Goal: Information Seeking & Learning: Learn about a topic

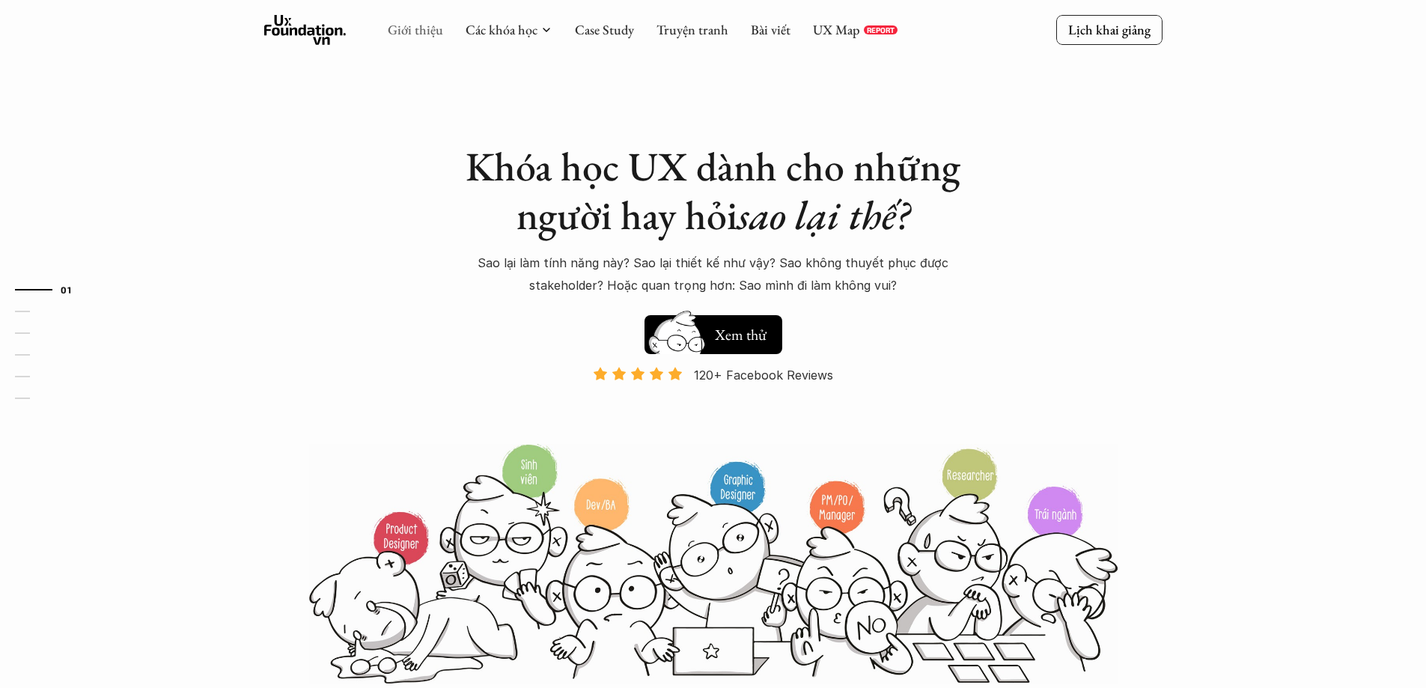
click at [406, 26] on link "Giới thiệu" at bounding box center [415, 29] width 55 height 17
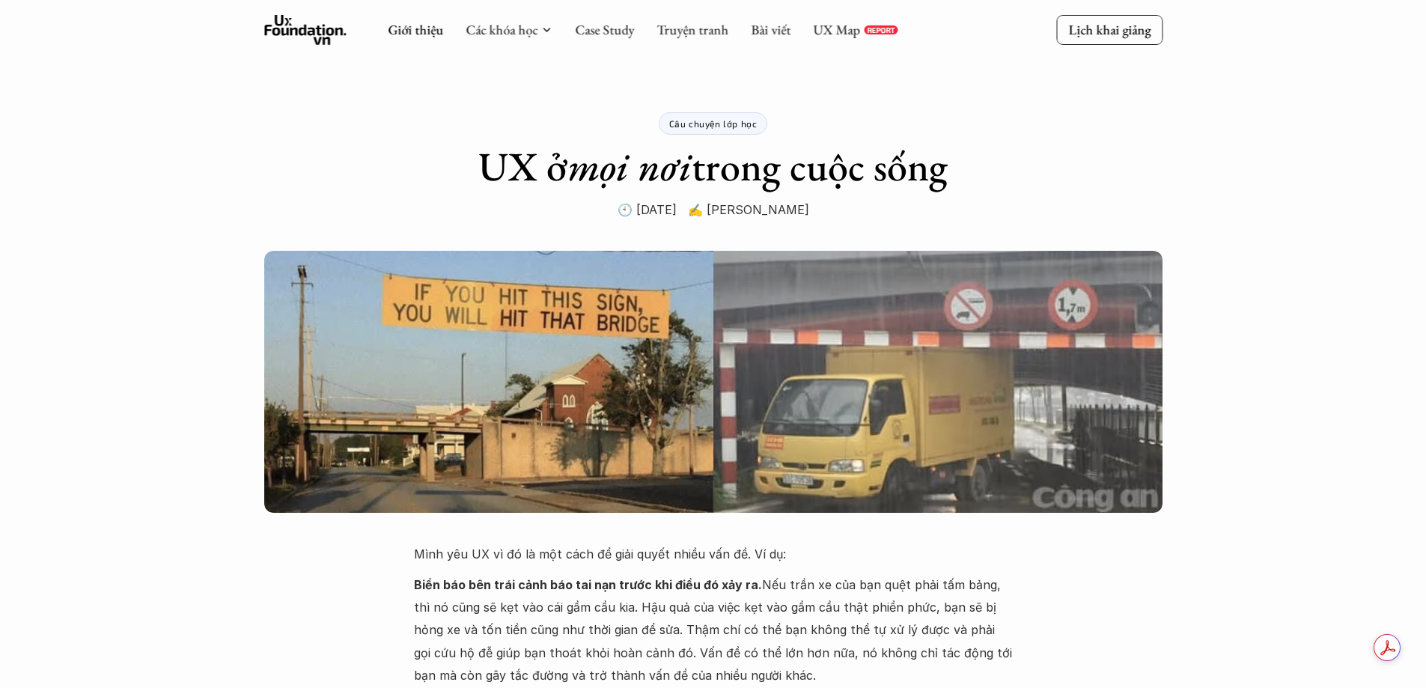
click at [313, 37] on icon at bounding box center [305, 30] width 82 height 30
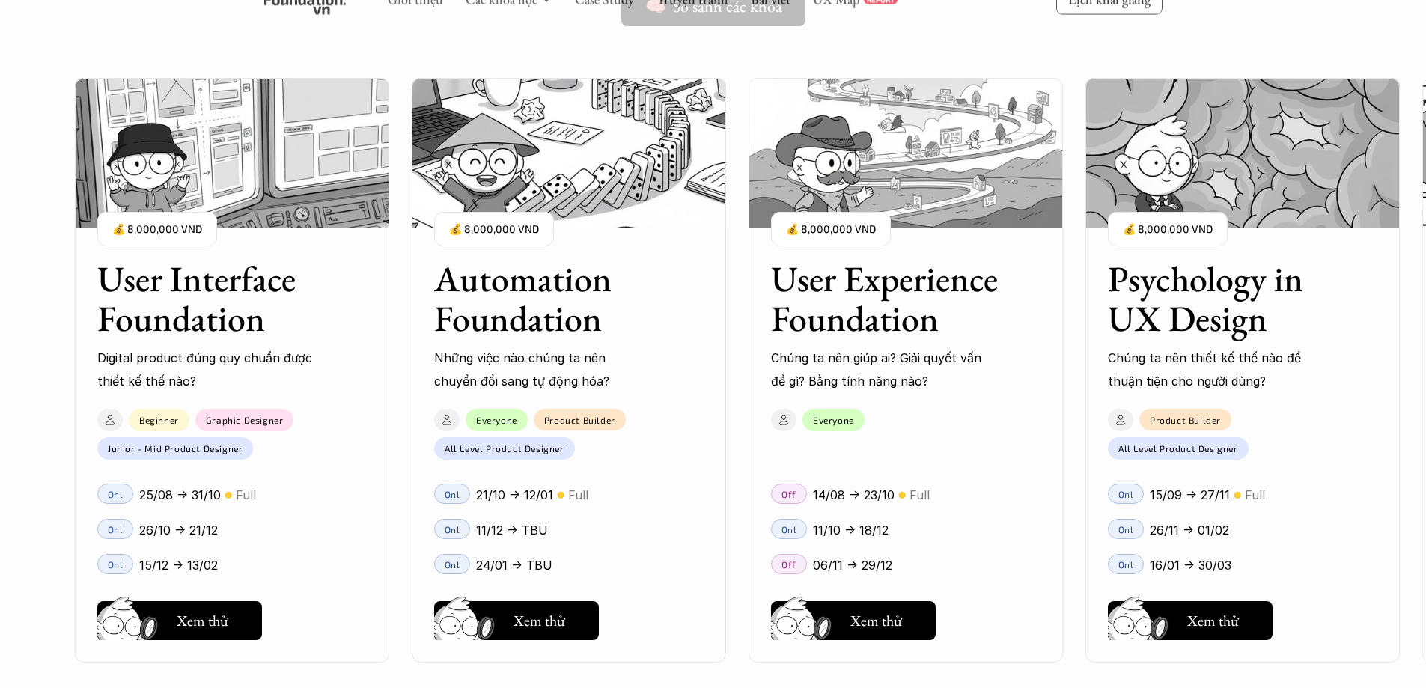
scroll to position [1347, 0]
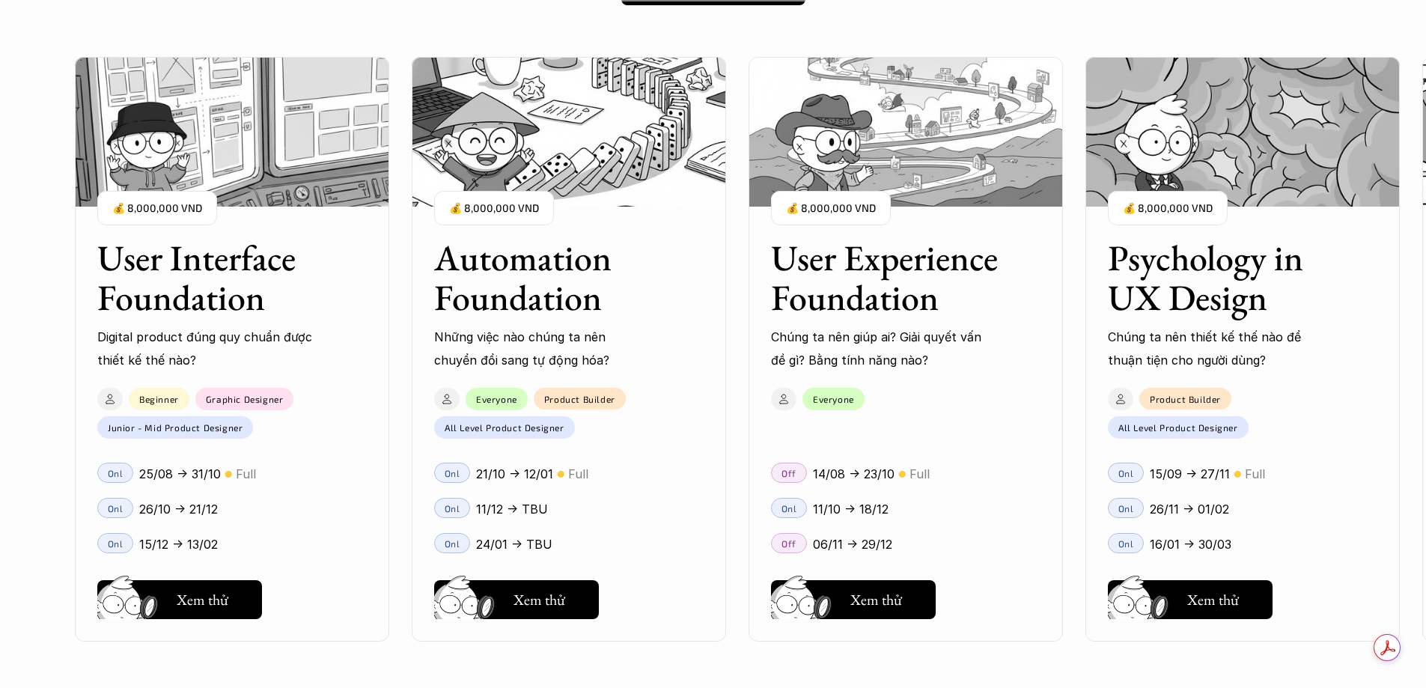
click at [612, 493] on div "Onl 11/12 -> TBU" at bounding box center [569, 507] width 314 height 35
click at [1204, 537] on p "16/01 -> 30/03" at bounding box center [1191, 544] width 82 height 22
click at [1219, 514] on p "26/11 -> 01/02" at bounding box center [1189, 509] width 79 height 22
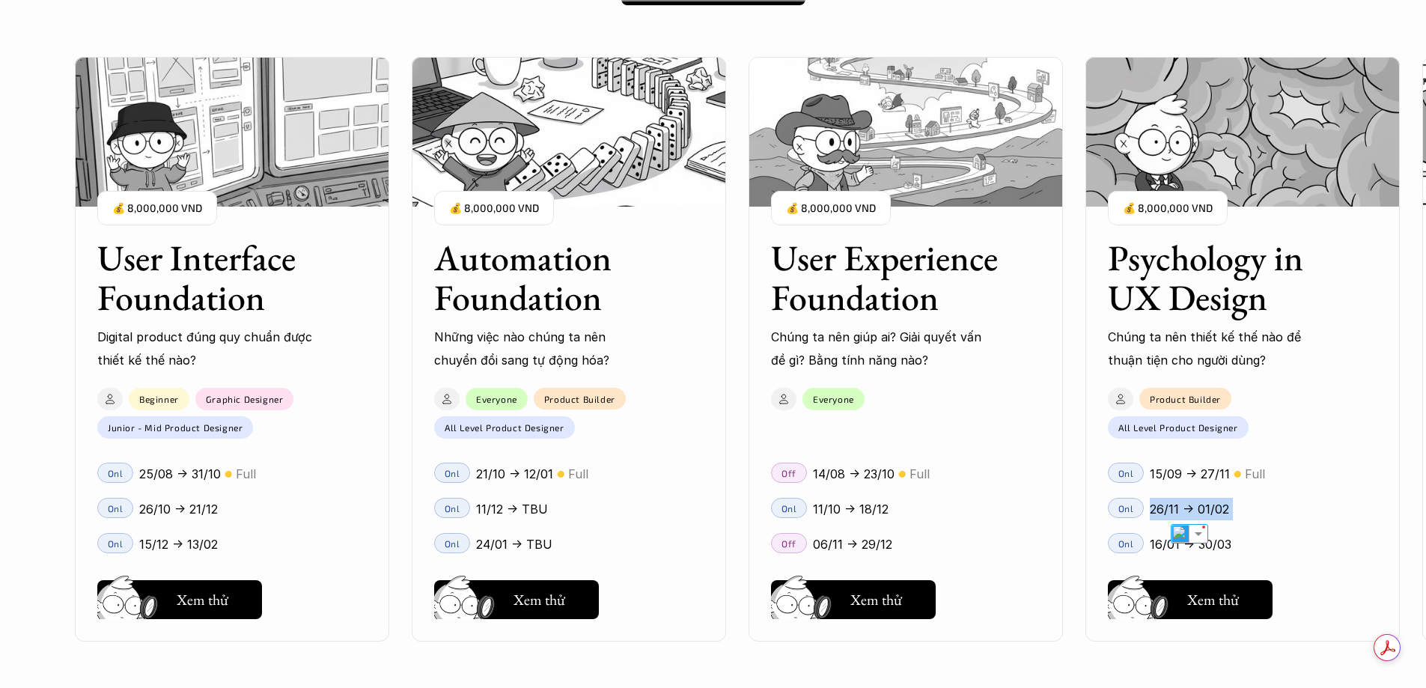
click at [1247, 499] on div "26/11 -> 01/02" at bounding box center [1264, 509] width 228 height 22
click at [1199, 513] on p "26/11 -> 01/02" at bounding box center [1189, 509] width 79 height 22
click at [1246, 500] on div "26/11 -> 01/02" at bounding box center [1264, 509] width 228 height 22
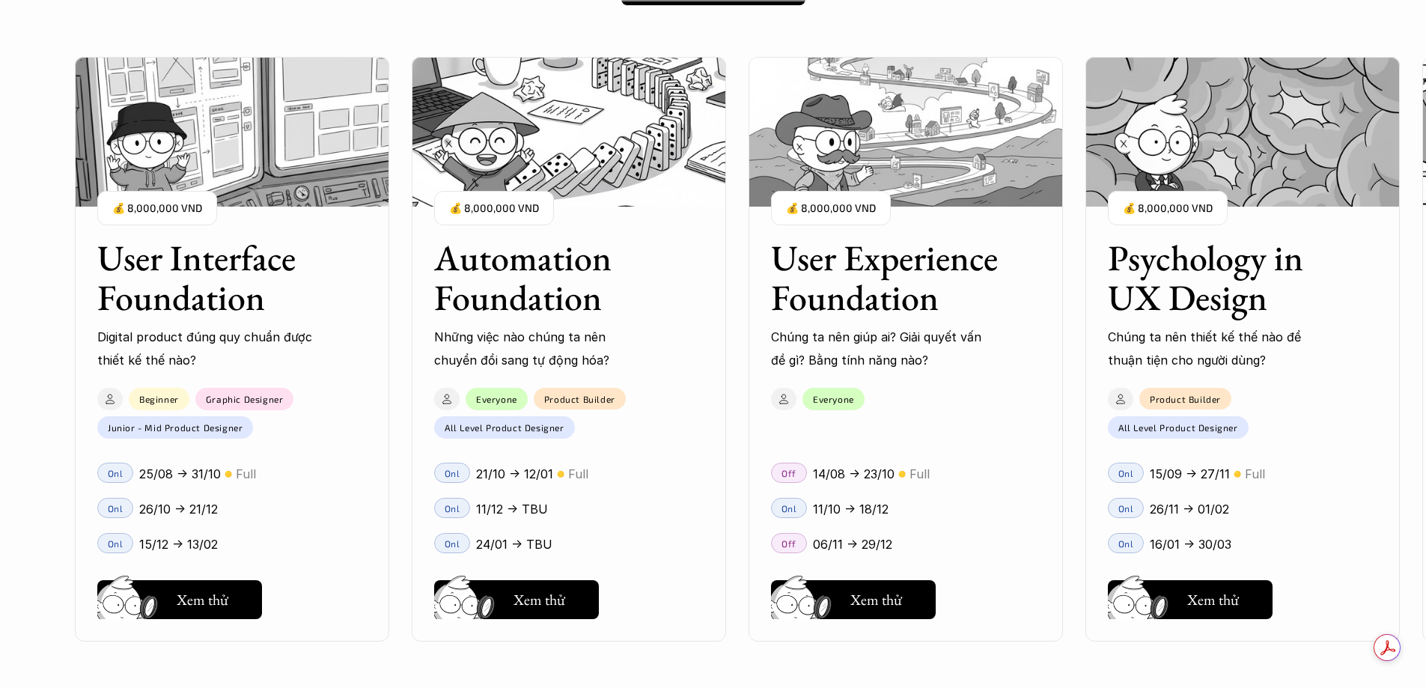
click at [1203, 507] on p "26/11 -> 01/02" at bounding box center [1189, 509] width 79 height 22
click at [1203, 508] on p "26/11 -> 01/02" at bounding box center [1189, 509] width 79 height 22
click at [1234, 499] on div "26/11 -> 01/02" at bounding box center [1264, 509] width 228 height 22
click at [1171, 508] on p "26/11 -> 01/02" at bounding box center [1189, 509] width 79 height 22
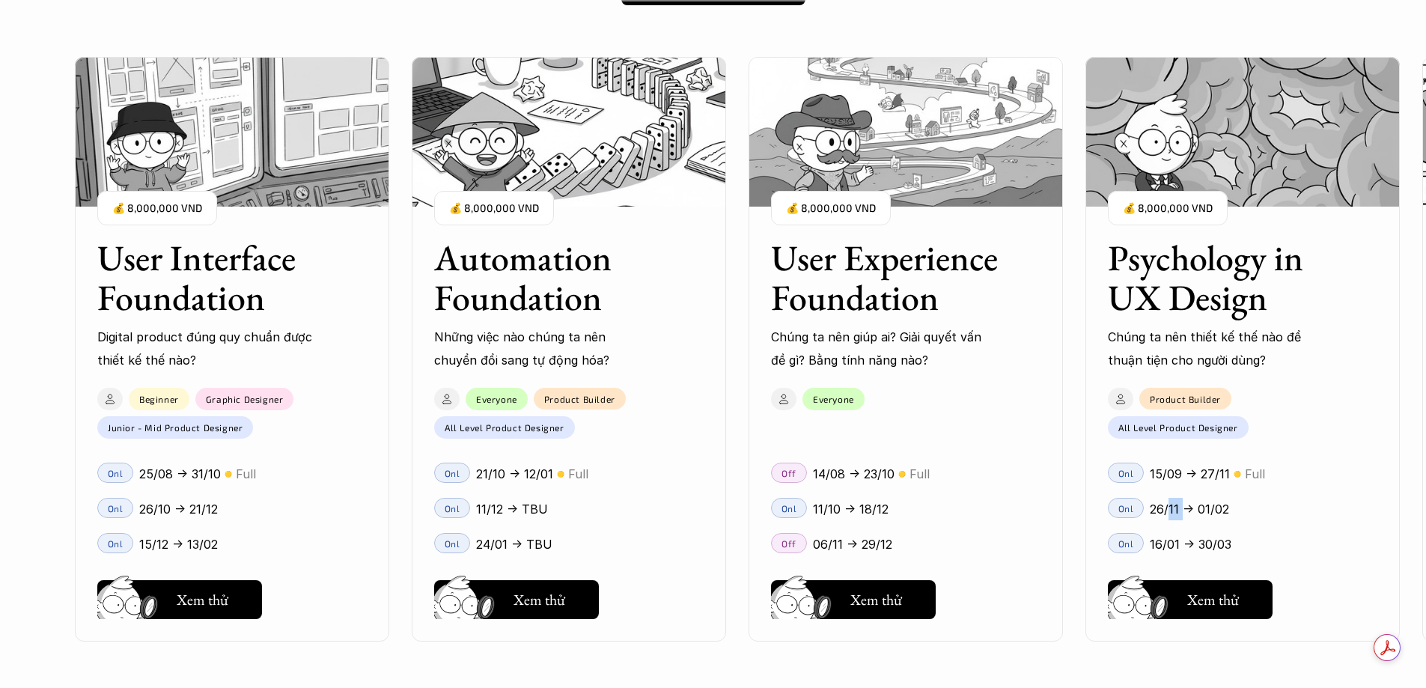
click at [1171, 508] on p "26/11 -> 01/02" at bounding box center [1189, 509] width 79 height 22
click at [1243, 496] on div "Onl 26/11 -> 01/02" at bounding box center [1242, 507] width 314 height 35
click at [1171, 510] on p "26/11 -> 01/02" at bounding box center [1189, 509] width 79 height 22
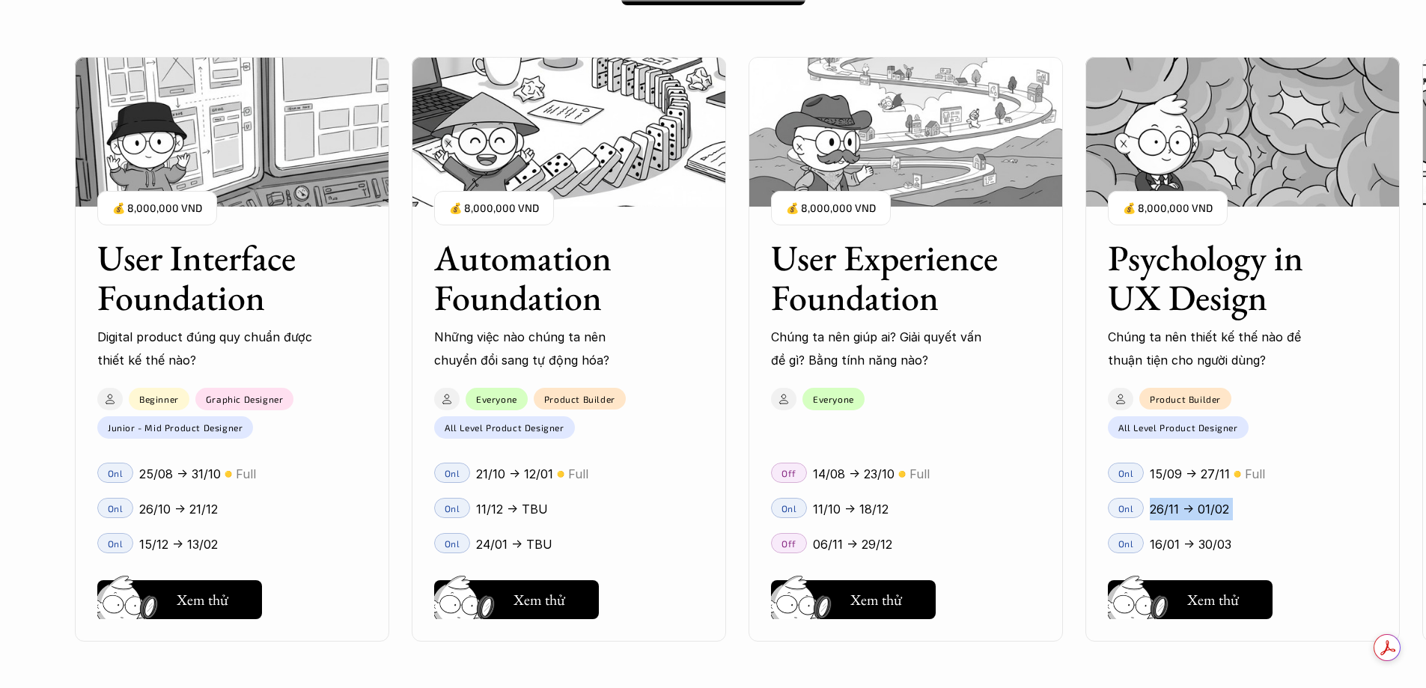
click at [1171, 510] on p "26/11 -> 01/02" at bounding box center [1189, 509] width 79 height 22
click at [1267, 502] on div "26/11 -> 01/02" at bounding box center [1264, 509] width 228 height 22
click at [1188, 506] on p "26/11 -> 01/02" at bounding box center [1189, 509] width 79 height 22
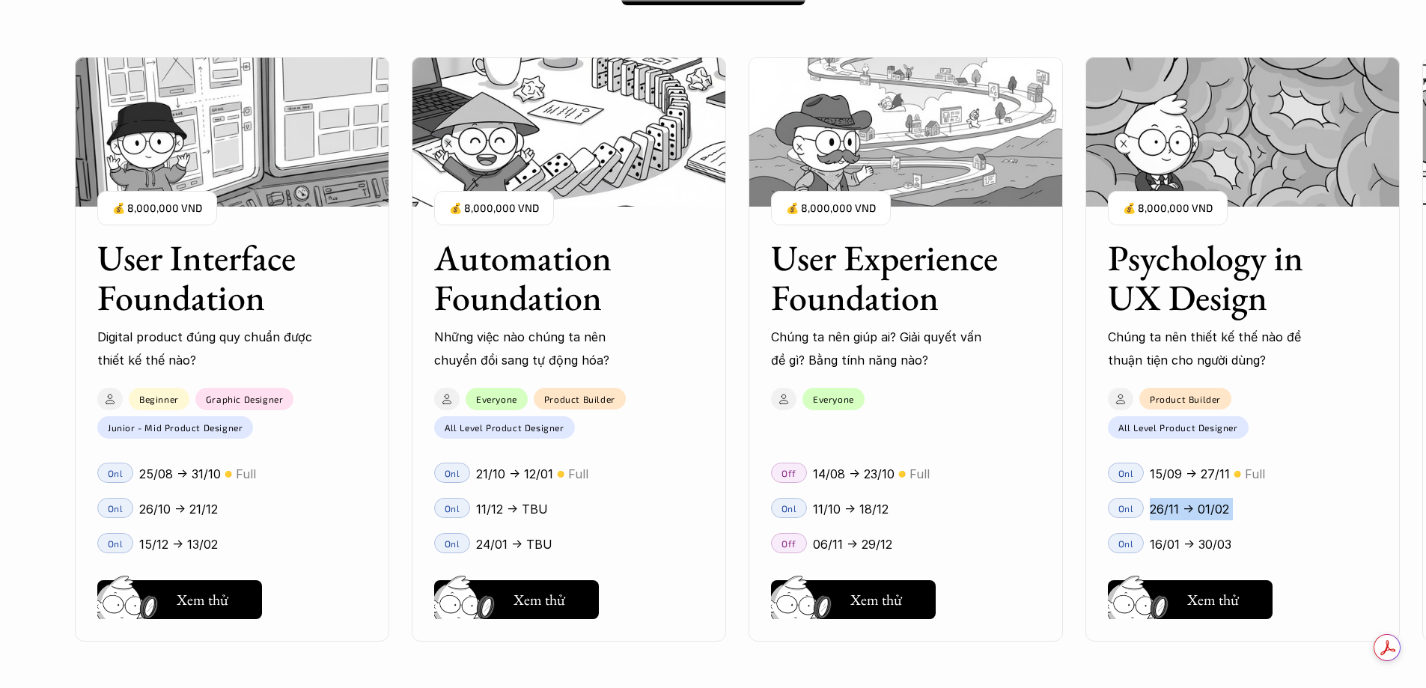
click at [1183, 508] on p "26/11 -> 01/02" at bounding box center [1189, 509] width 79 height 22
click at [1255, 498] on div "26/11 -> 01/02" at bounding box center [1264, 509] width 228 height 22
click at [1207, 504] on p "26/11 -> 01/02" at bounding box center [1189, 509] width 79 height 22
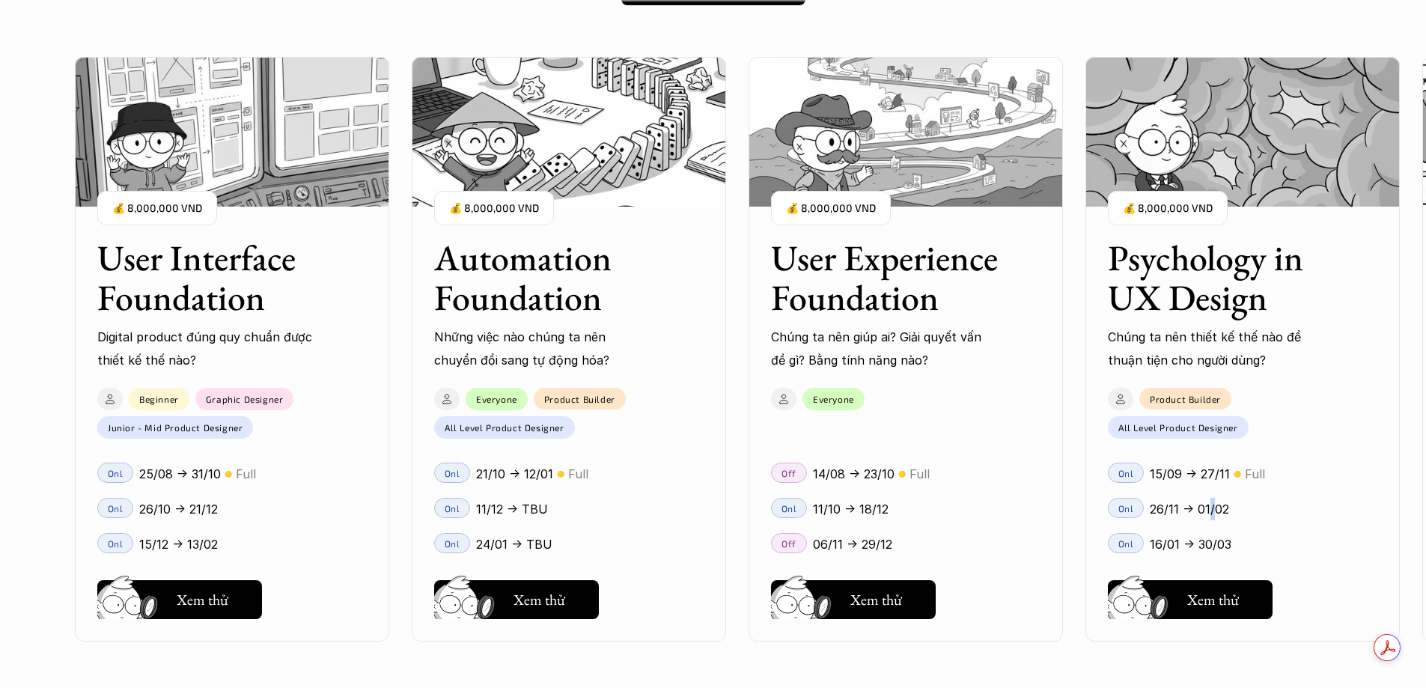
click at [1207, 504] on p "26/11 -> 01/02" at bounding box center [1189, 509] width 79 height 22
click at [1255, 497] on div "Onl 26/11 -> 01/02" at bounding box center [1242, 507] width 314 height 35
click at [1186, 508] on p "26/11 -> 01/02" at bounding box center [1189, 509] width 79 height 22
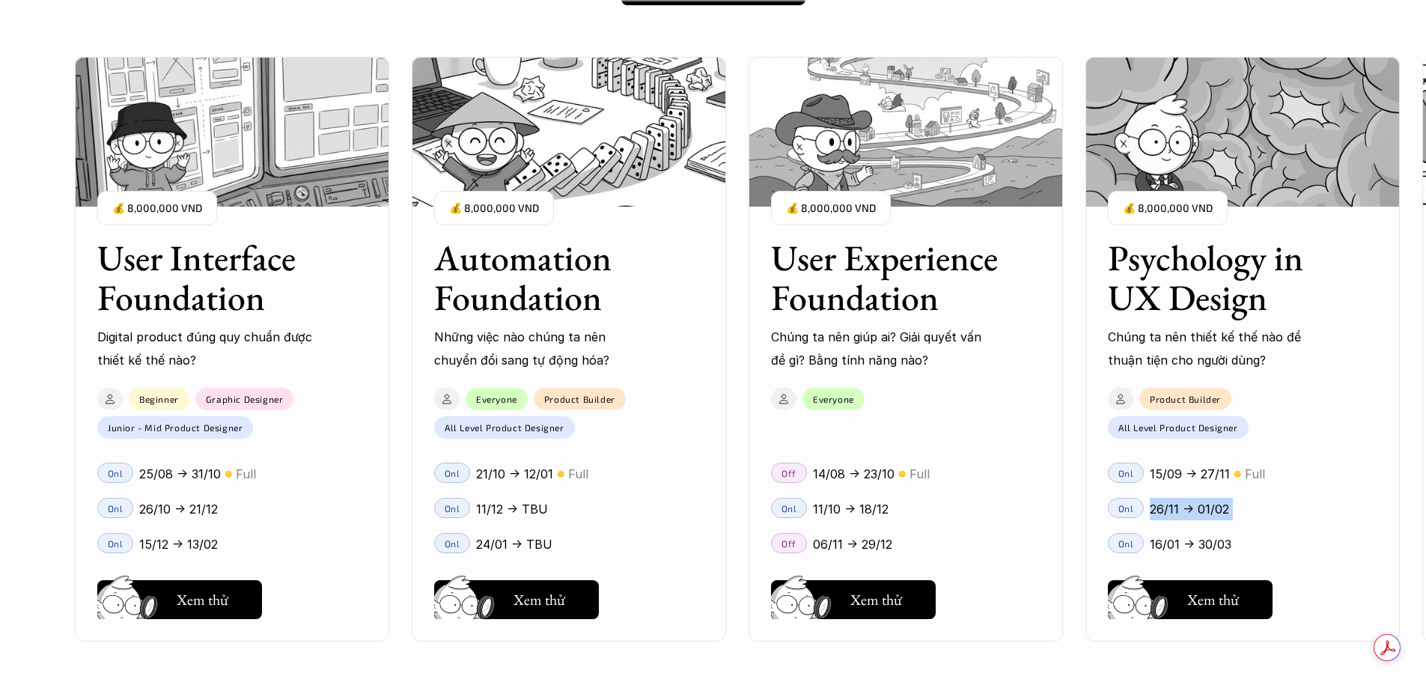
click at [1186, 508] on p "26/11 -> 01/02" at bounding box center [1189, 509] width 79 height 22
click at [1255, 501] on div "26/11 -> 01/02" at bounding box center [1264, 509] width 228 height 22
click at [1194, 506] on p "26/11 -> 01/02" at bounding box center [1189, 509] width 79 height 22
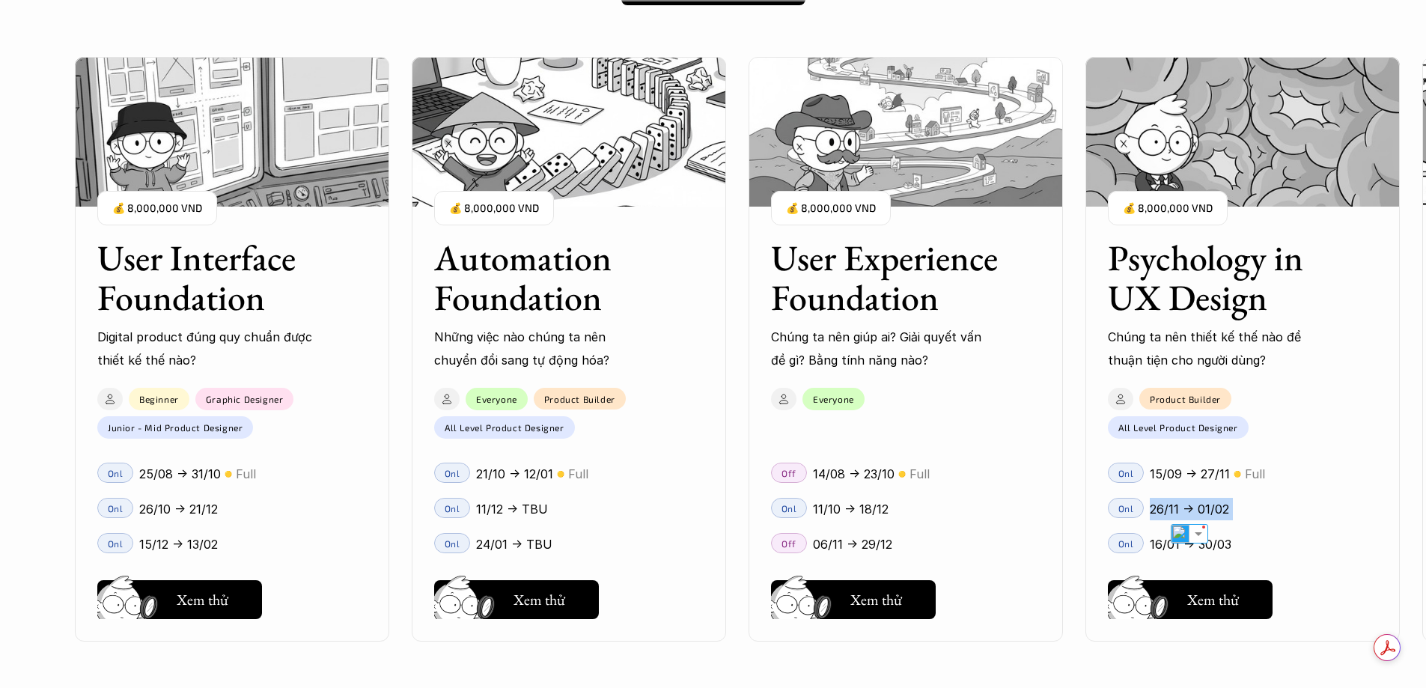
click at [1265, 501] on div "26/11 -> 01/02" at bounding box center [1264, 509] width 228 height 22
click at [1182, 508] on p "26/11 -> 01/02" at bounding box center [1189, 509] width 79 height 22
click at [1192, 507] on p "26/11 -> 01/02" at bounding box center [1189, 509] width 79 height 22
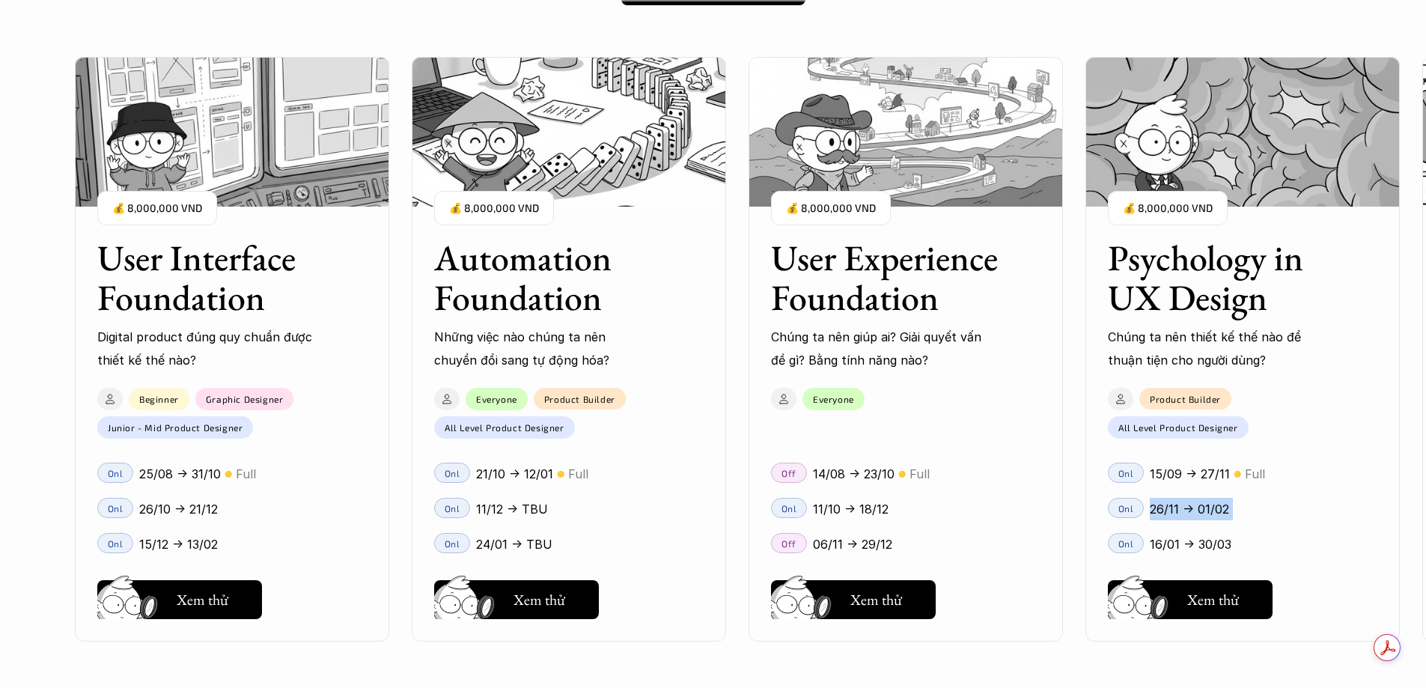
click at [1192, 507] on p "26/11 -> 01/02" at bounding box center [1189, 509] width 79 height 22
click at [1275, 496] on div "Onl 26/11 -> 01/02" at bounding box center [1242, 507] width 314 height 35
click at [1215, 503] on p "26/11 -> 01/02" at bounding box center [1189, 509] width 79 height 22
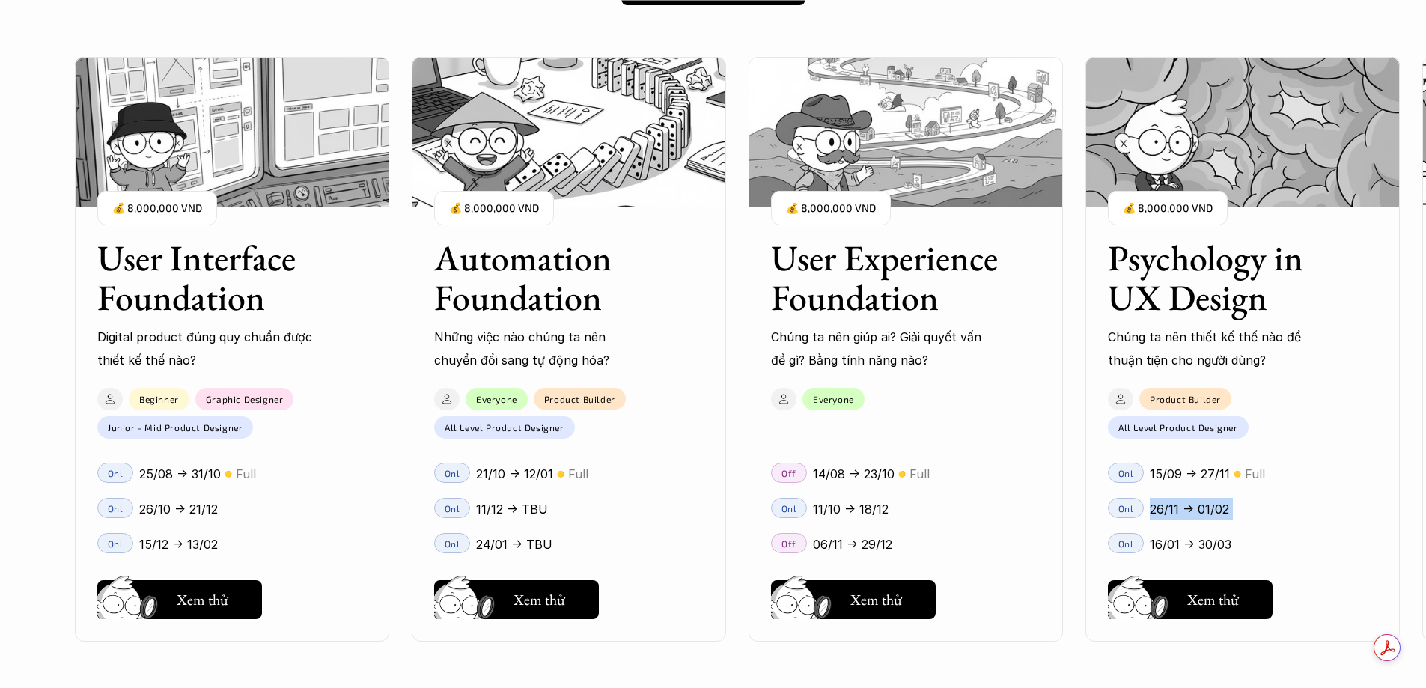
click at [1266, 502] on div "26/11 -> 01/02" at bounding box center [1264, 509] width 228 height 22
click at [1195, 508] on p "26/11 -> 01/02" at bounding box center [1189, 509] width 79 height 22
click at [1239, 499] on div "26/11 -> 01/02" at bounding box center [1264, 509] width 228 height 22
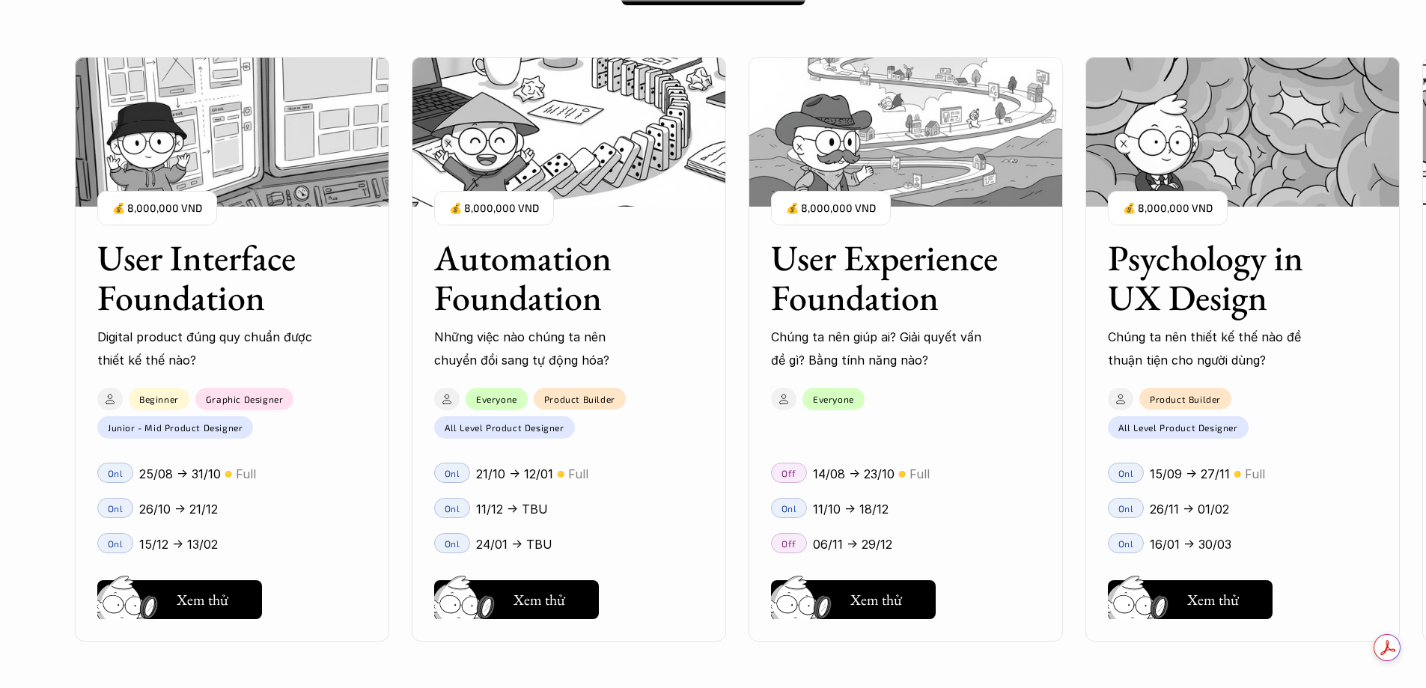
click at [1201, 505] on p "26/11 -> 01/02" at bounding box center [1189, 509] width 79 height 22
click at [1198, 505] on p "26/11 -> 01/02" at bounding box center [1189, 509] width 79 height 22
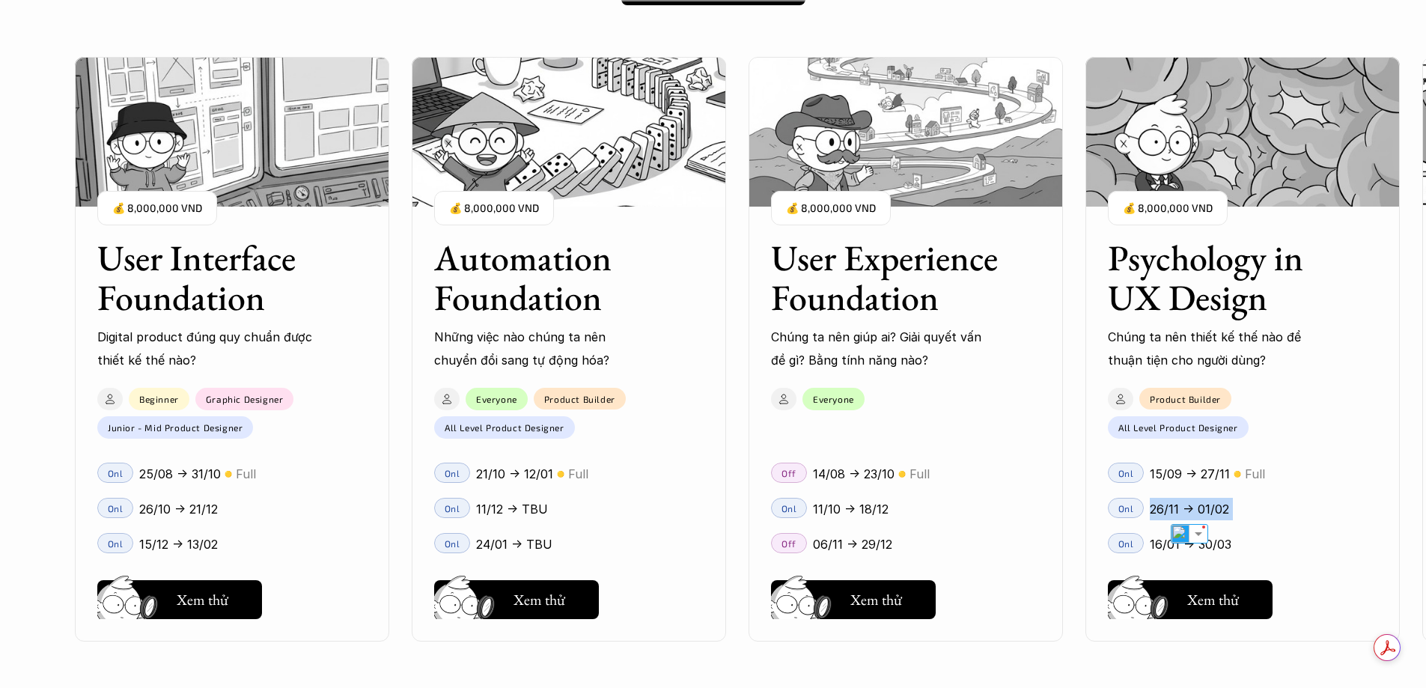
click at [1198, 505] on p "26/11 -> 01/02" at bounding box center [1189, 509] width 79 height 22
click at [1046, 502] on div "Onl 11/10 -> 18/12" at bounding box center [906, 507] width 314 height 35
click at [1162, 498] on p "26/11 -> 01/02" at bounding box center [1189, 509] width 79 height 22
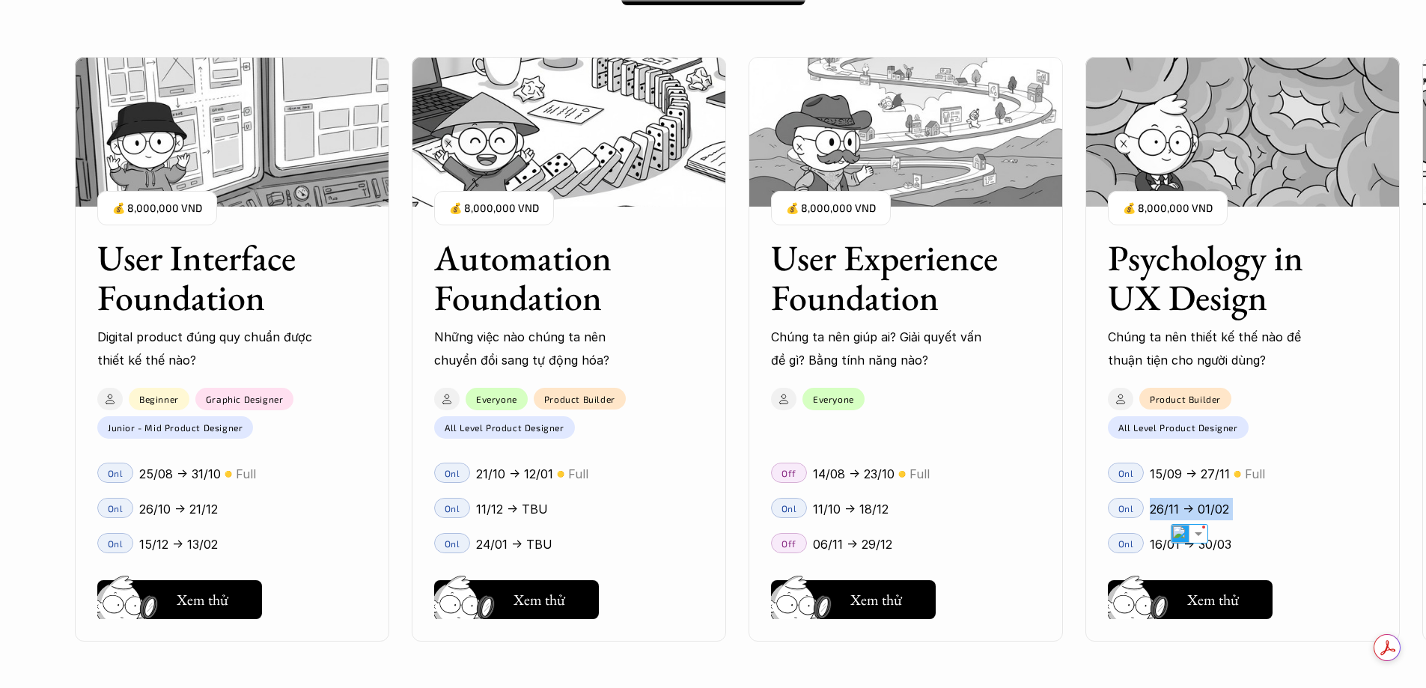
click at [1212, 497] on div "Onl 26/11 -> 01/02" at bounding box center [1242, 507] width 314 height 35
click at [1195, 501] on p "26/11 -> 01/02" at bounding box center [1189, 509] width 79 height 22
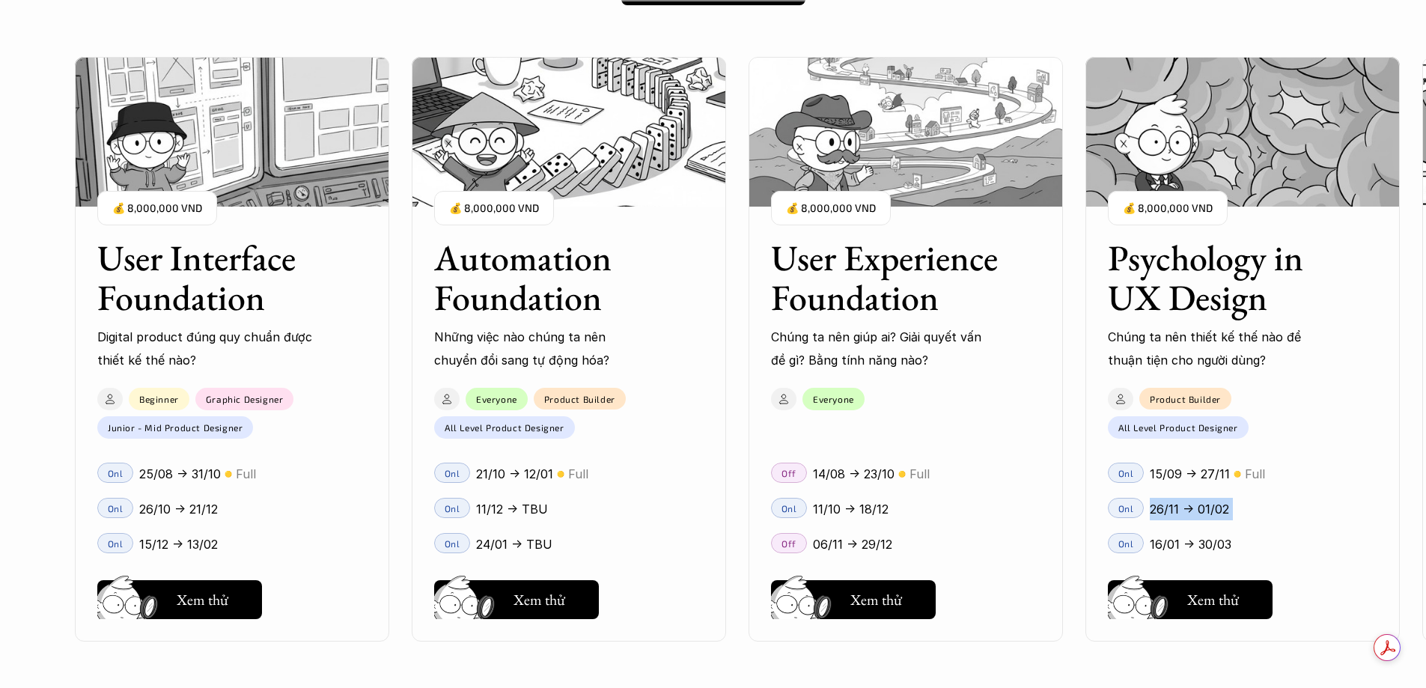
click at [1195, 501] on p "26/11 -> 01/02" at bounding box center [1189, 509] width 79 height 22
click at [1201, 499] on p "26/11 -> 01/02" at bounding box center [1189, 509] width 79 height 22
click at [1235, 477] on p "🟡" at bounding box center [1237, 474] width 7 height 11
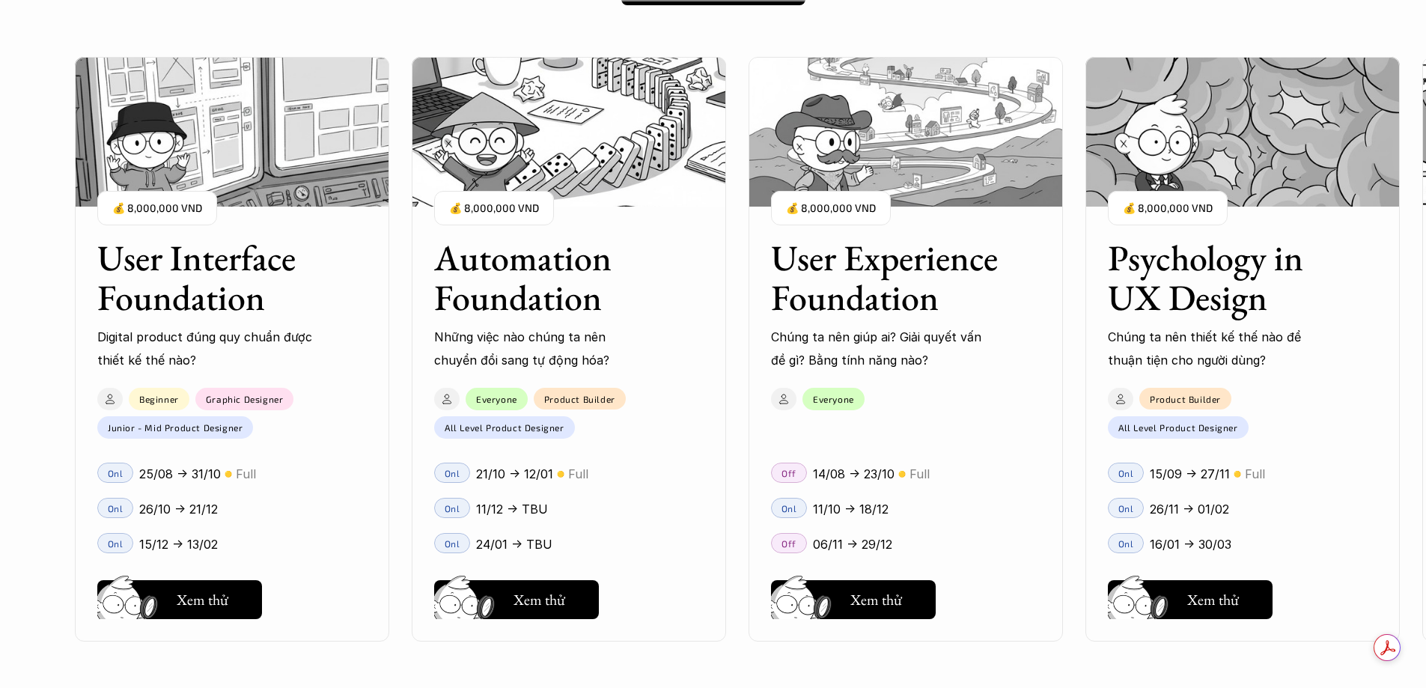
click at [1247, 473] on p "Full" at bounding box center [1255, 474] width 20 height 22
click at [1234, 472] on p "🟡" at bounding box center [1237, 474] width 7 height 11
click at [1245, 470] on p "Full" at bounding box center [1255, 474] width 20 height 22
click at [1210, 472] on p "15/09 -> 27/11" at bounding box center [1190, 474] width 80 height 22
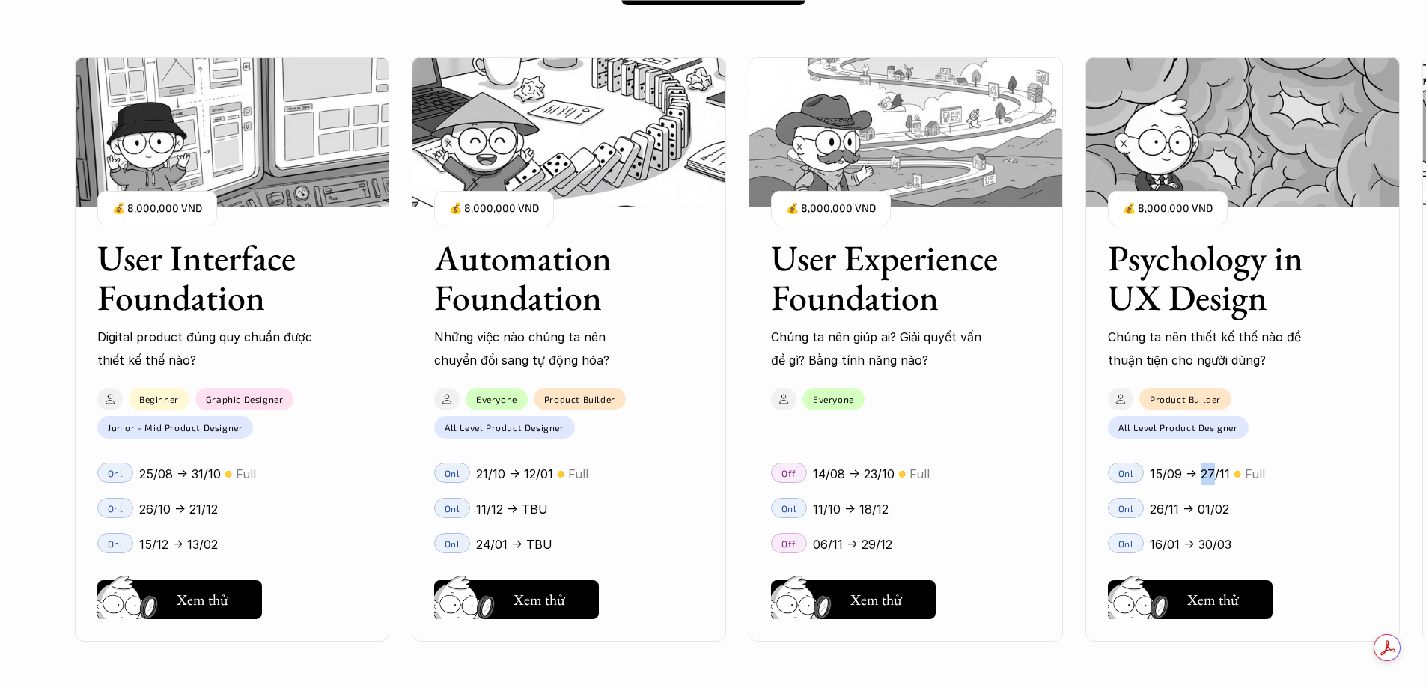
click at [1210, 472] on p "15/09 -> 27/11" at bounding box center [1190, 474] width 80 height 22
click at [1246, 472] on p "Full" at bounding box center [1255, 474] width 20 height 22
click at [537, 505] on p "11/12 -> TBU" at bounding box center [512, 509] width 72 height 22
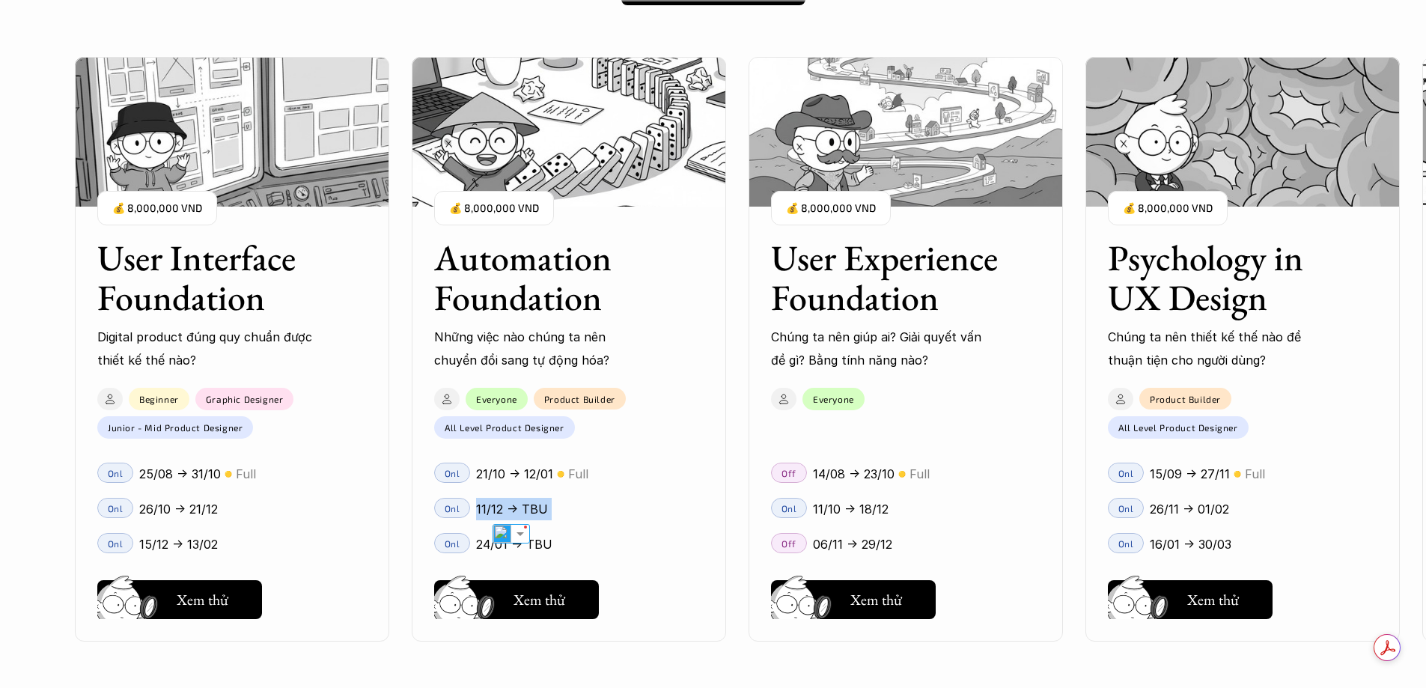
click at [570, 493] on div "Onl 11/12 -> TBU" at bounding box center [569, 507] width 314 height 35
click at [539, 511] on p "11/12 -> TBU" at bounding box center [512, 509] width 72 height 22
click at [581, 503] on div "11/12 -> TBU" at bounding box center [590, 509] width 228 height 22
click at [543, 540] on p "24/01 -> TBU" at bounding box center [514, 544] width 76 height 22
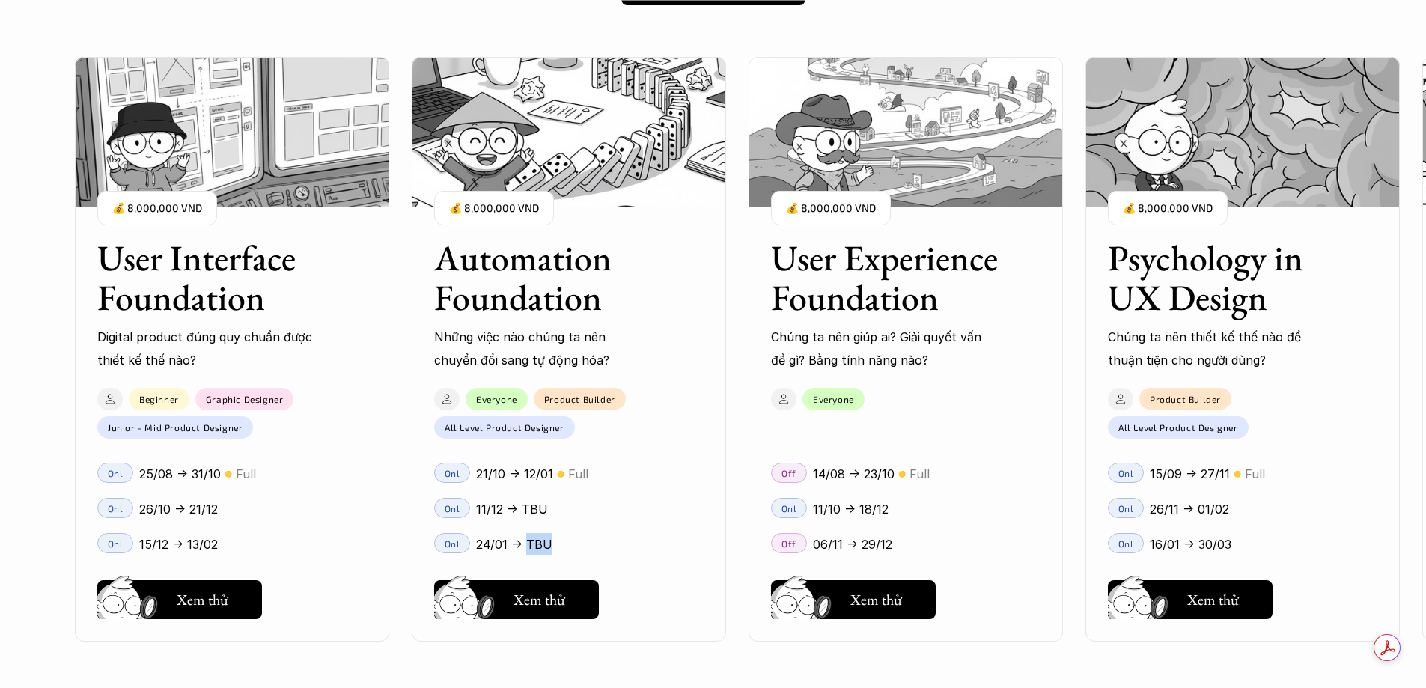
click at [543, 540] on p "24/01 -> TBU" at bounding box center [514, 544] width 76 height 22
click at [574, 516] on div "11/12 -> TBU" at bounding box center [590, 509] width 228 height 22
click at [533, 515] on p "11/12 -> TBU" at bounding box center [512, 509] width 72 height 22
click at [574, 499] on div "11/12 -> TBU" at bounding box center [590, 509] width 228 height 22
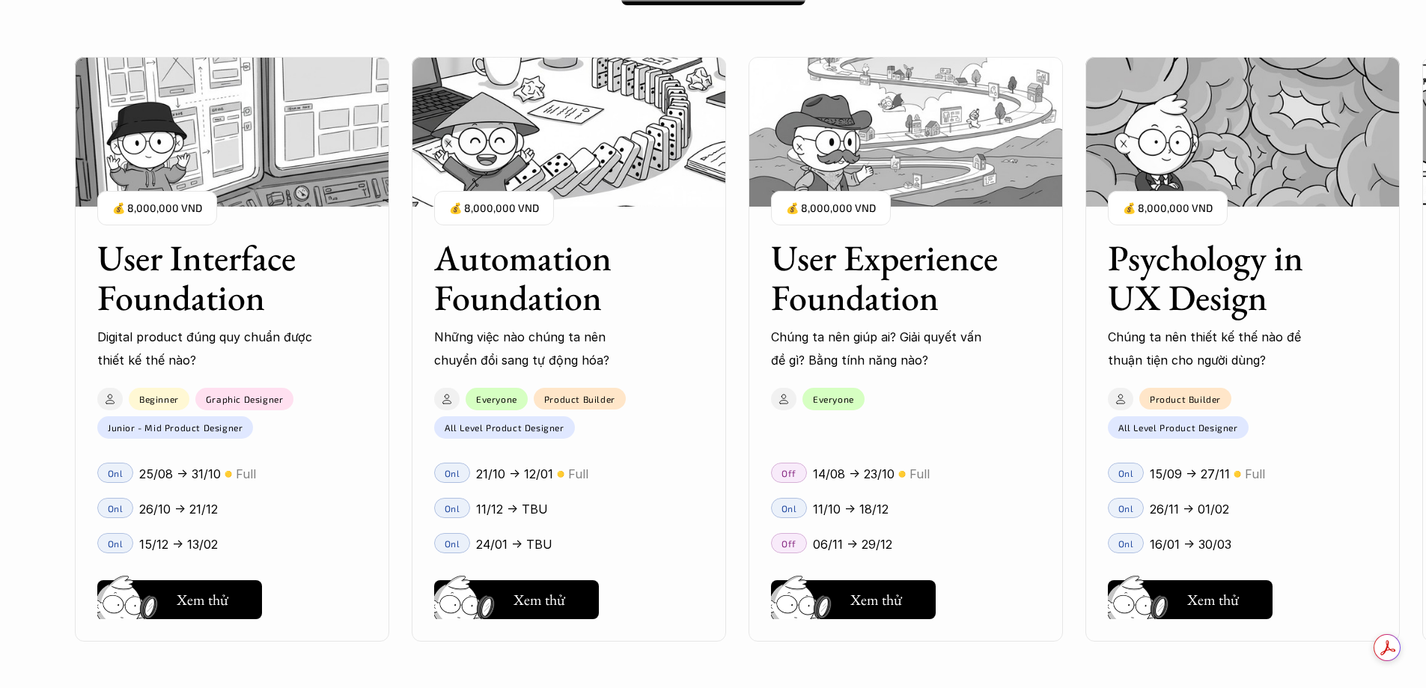
click at [537, 508] on p "11/12 -> TBU" at bounding box center [512, 509] width 72 height 22
click at [603, 496] on div "Onl 11/12 -> TBU" at bounding box center [569, 507] width 314 height 35
click at [542, 508] on p "11/12 -> TBU" at bounding box center [512, 509] width 72 height 22
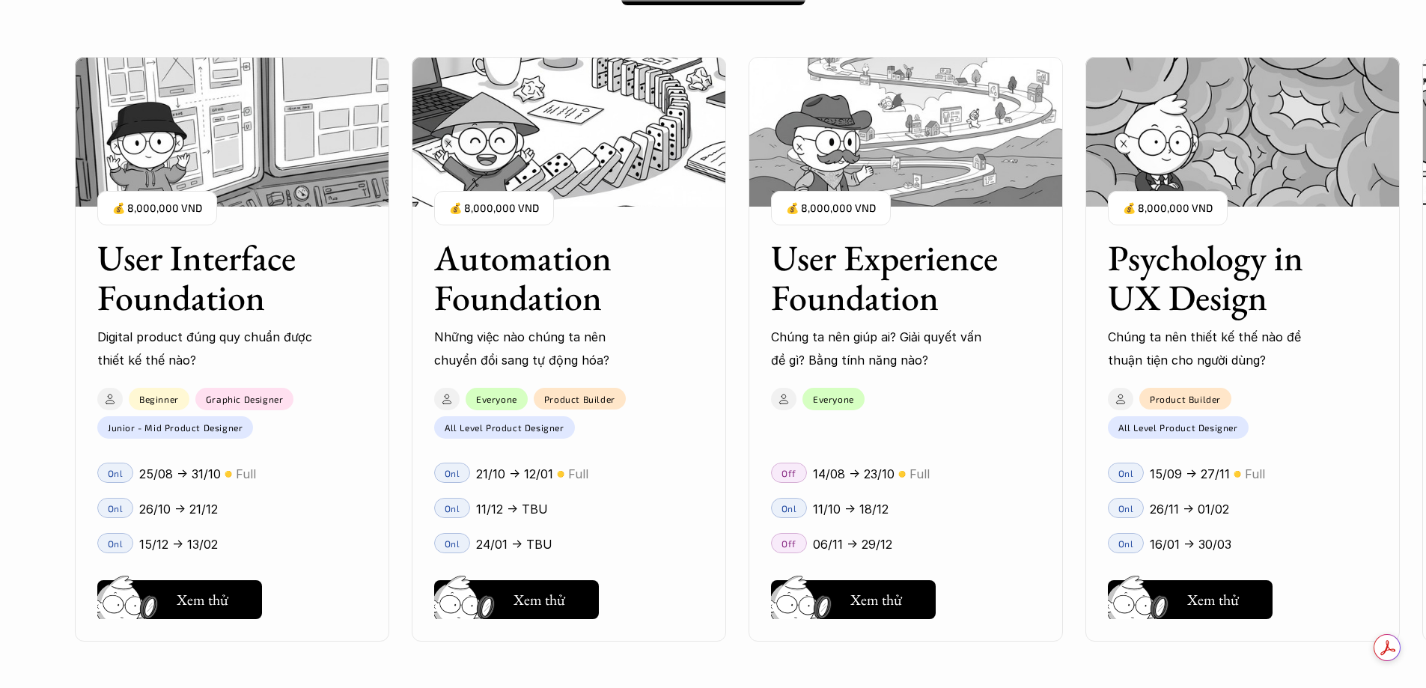
click at [584, 494] on div "Onl 11/12 -> TBU" at bounding box center [569, 507] width 314 height 35
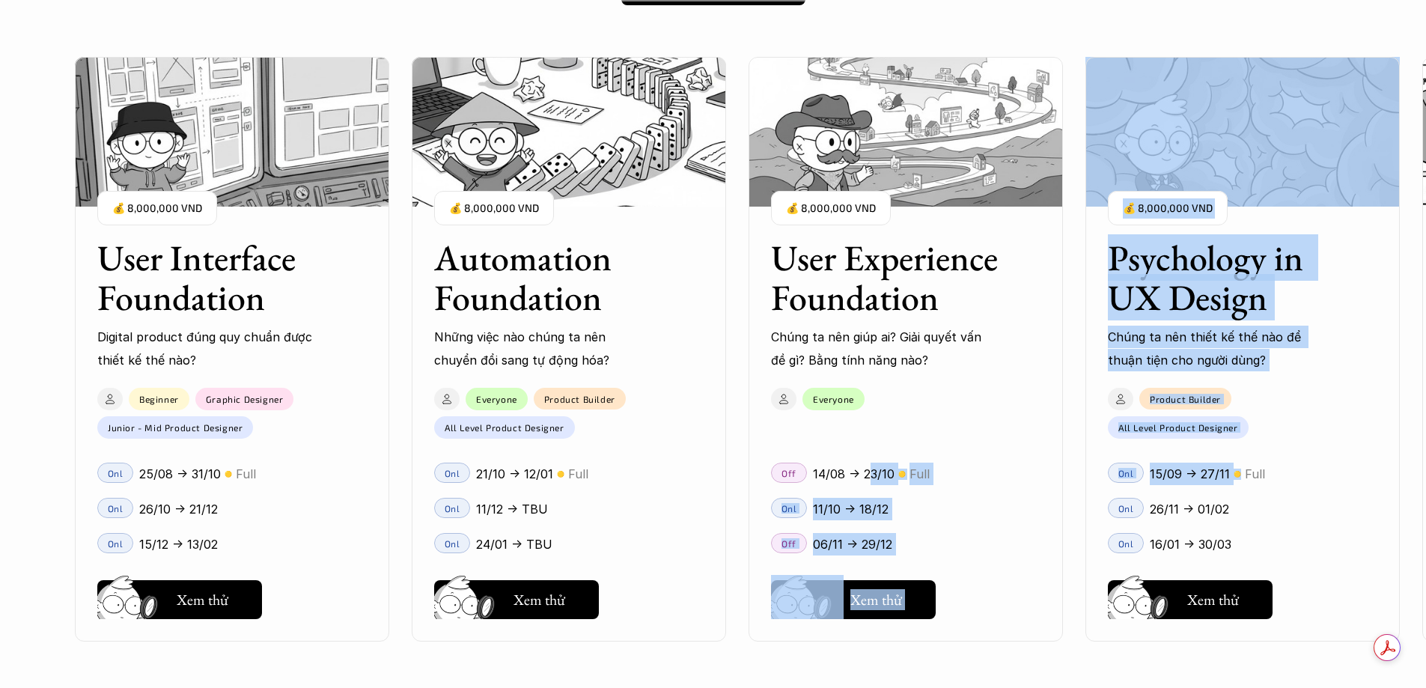
drag, startPoint x: 1236, startPoint y: 463, endPoint x: 847, endPoint y: 476, distance: 389.5
click at [866, 476] on div "User Interface Foundation Digital product đúng quy chuẩn được thiết kế thế nào?…" at bounding box center [906, 349] width 1662 height 688
click at [1094, 448] on div "Onl 15/09 -> 27/11 🟡 Full Onl 26/11 -> 01/02 Onl 16/01 -> 30/03" at bounding box center [1242, 504] width 314 height 113
drag, startPoint x: 1094, startPoint y: 448, endPoint x: 773, endPoint y: 464, distance: 321.5
click at [773, 464] on div "User Interface Foundation Digital product đúng quy chuẩn được thiết kế thế nào?…" at bounding box center [906, 349] width 1662 height 688
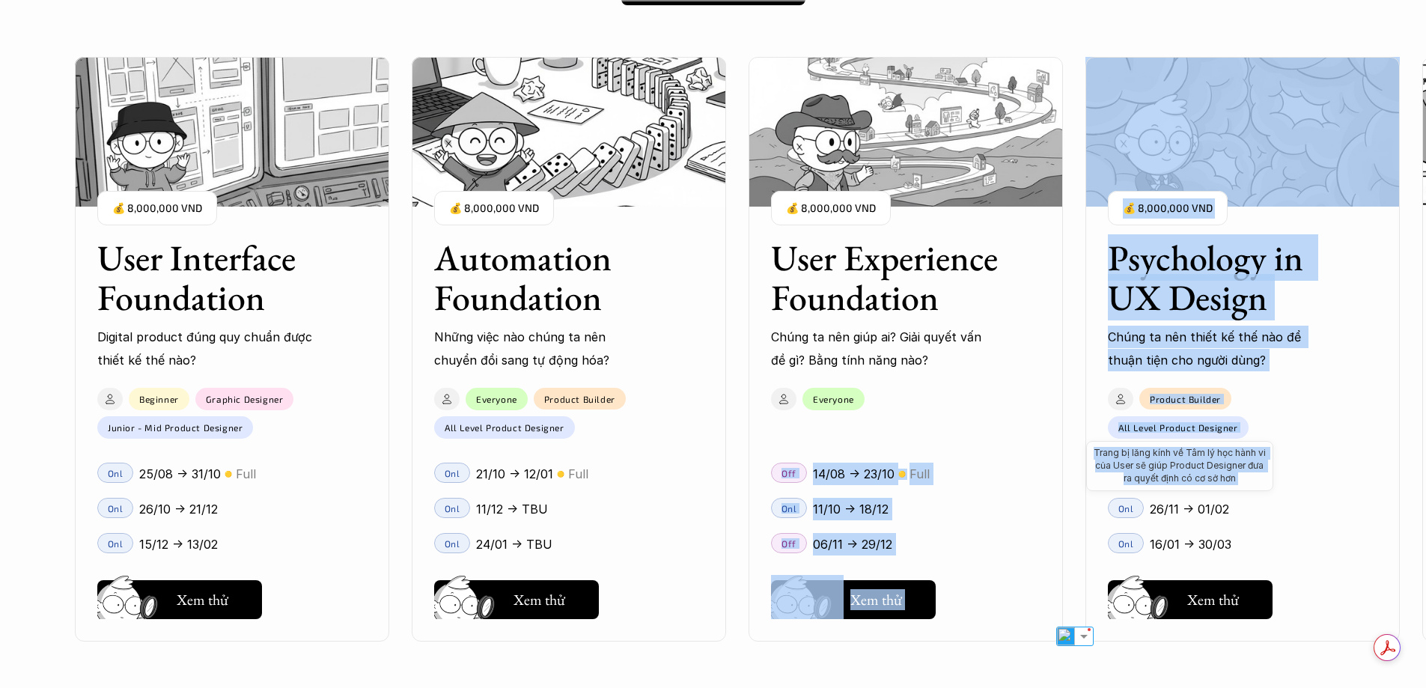
click at [1115, 425] on div "All Level Product Designer Trang bị lăng kính về Tâm lý học hành vi của User sẽ…" at bounding box center [1178, 427] width 141 height 22
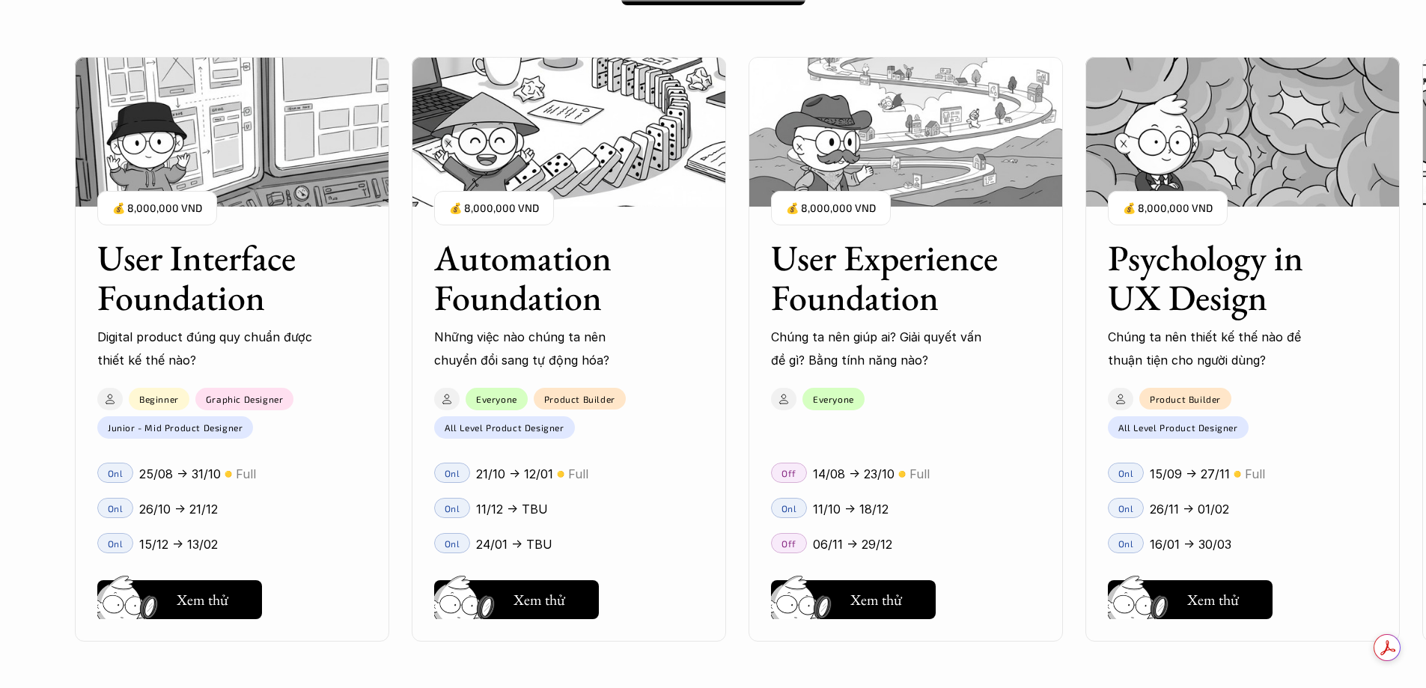
click at [1048, 438] on div "User Experience Foundation Chúng ta nên giúp ai? Giải quyết vấn đề gì? Bằng tín…" at bounding box center [906, 349] width 314 height 585
click at [1055, 433] on div "User Experience Foundation Chúng ta nên giúp ai? Giải quyết vấn đề gì? Bằng tín…" at bounding box center [906, 349] width 314 height 585
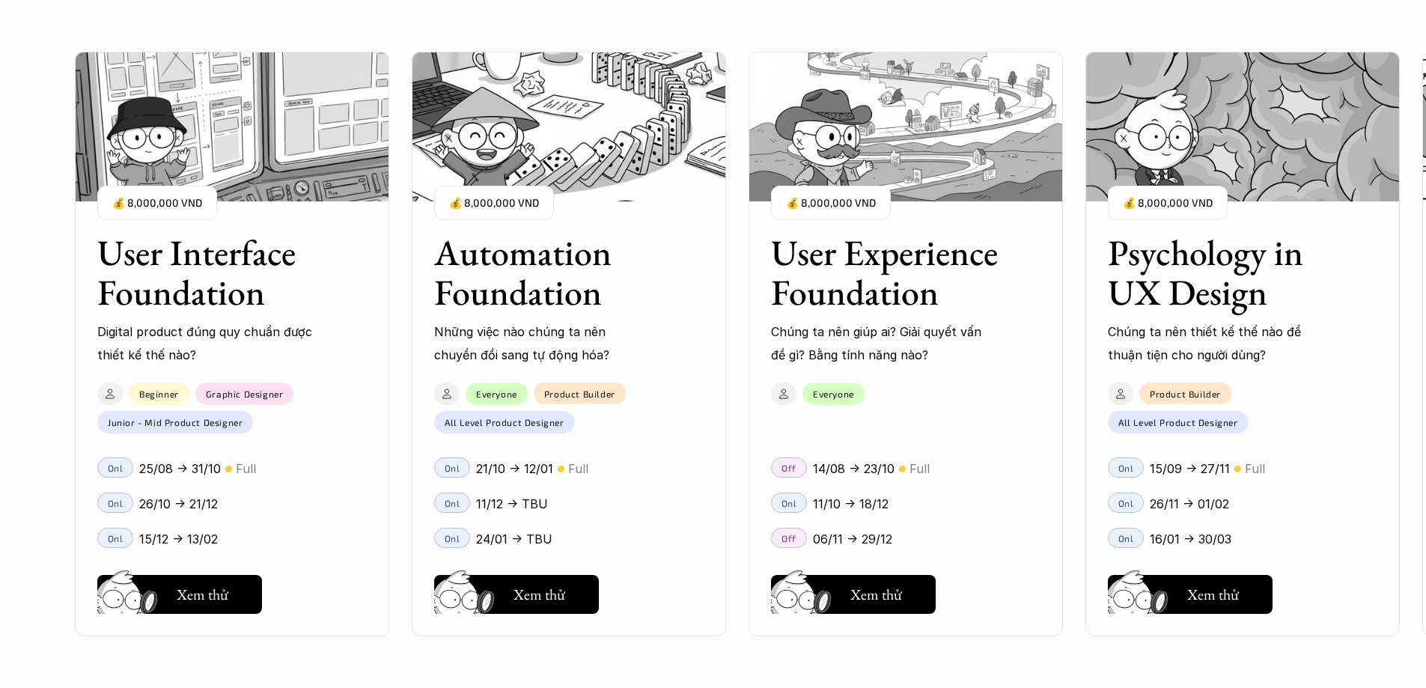
scroll to position [1572, 0]
